Goal: Communication & Community: Answer question/provide support

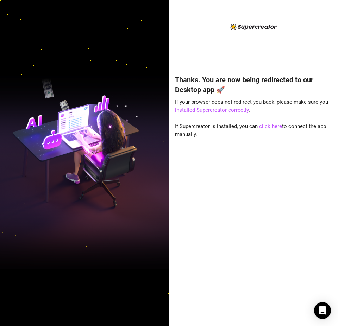
click at [203, 32] on div "Thanks. You are now being redirected to our Desktop app 🚀 If your browser does …" at bounding box center [253, 169] width 157 height 292
click at [324, 309] on icon "Open Intercom Messenger" at bounding box center [322, 310] width 8 height 9
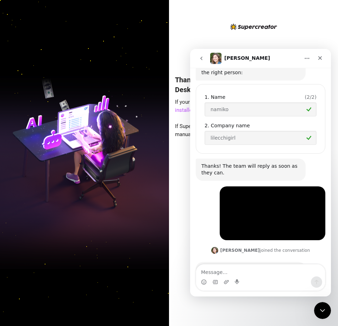
scroll to position [141, 0]
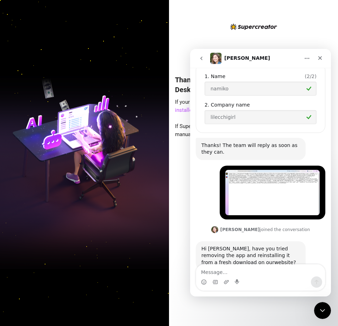
click at [260, 268] on textarea "Message…" at bounding box center [260, 270] width 129 height 12
type textarea "hi! i have. it shows the same things every time i reinstall"
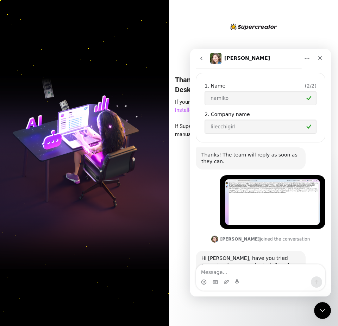
scroll to position [187, 0]
